Goal: Go to known website: Access a specific website the user already knows

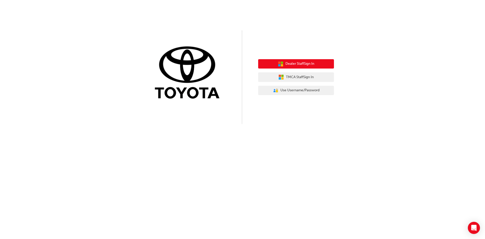
click at [296, 62] on span "Dealer Staff Sign In" at bounding box center [299, 64] width 29 height 6
